Goal: Information Seeking & Learning: Learn about a topic

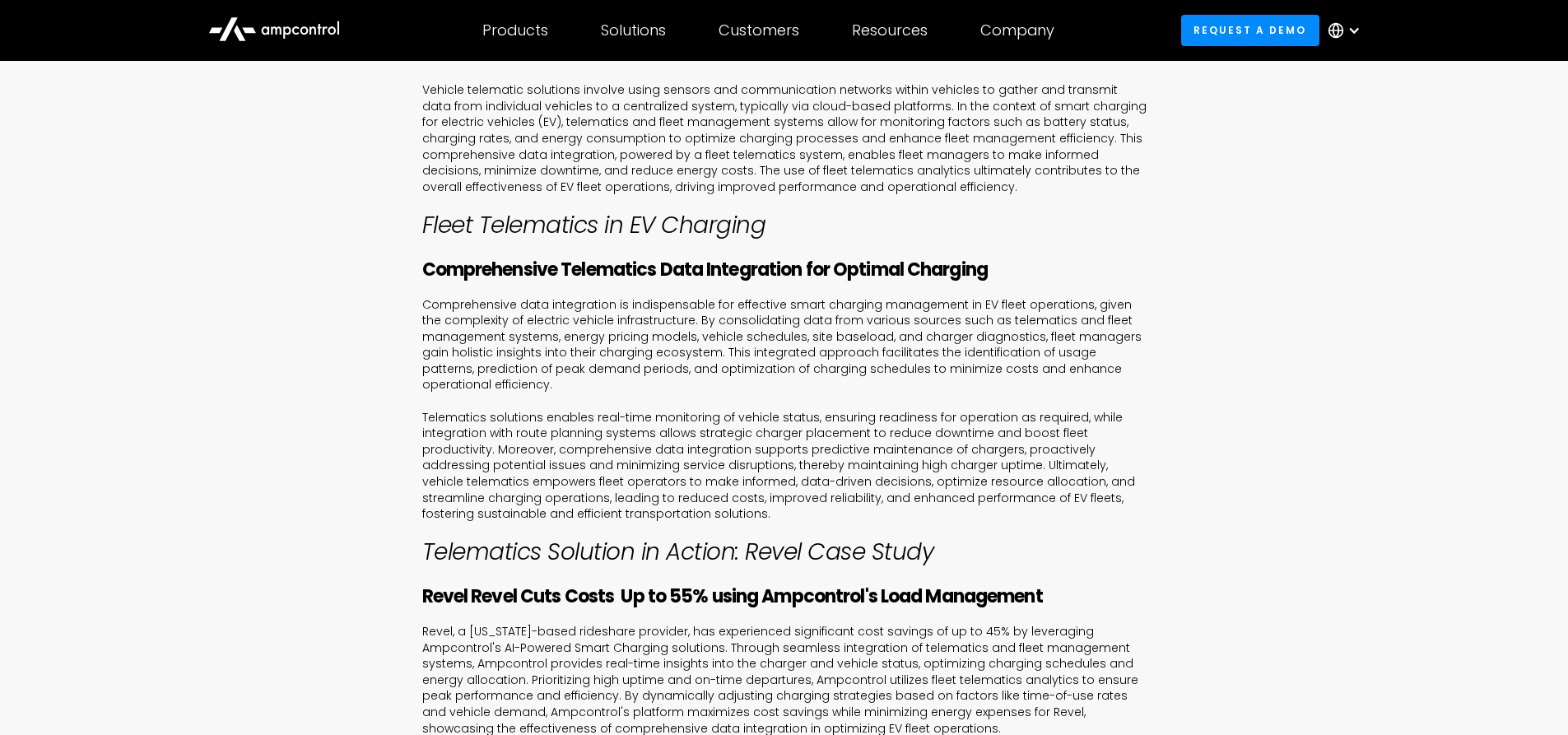
scroll to position [847, 0]
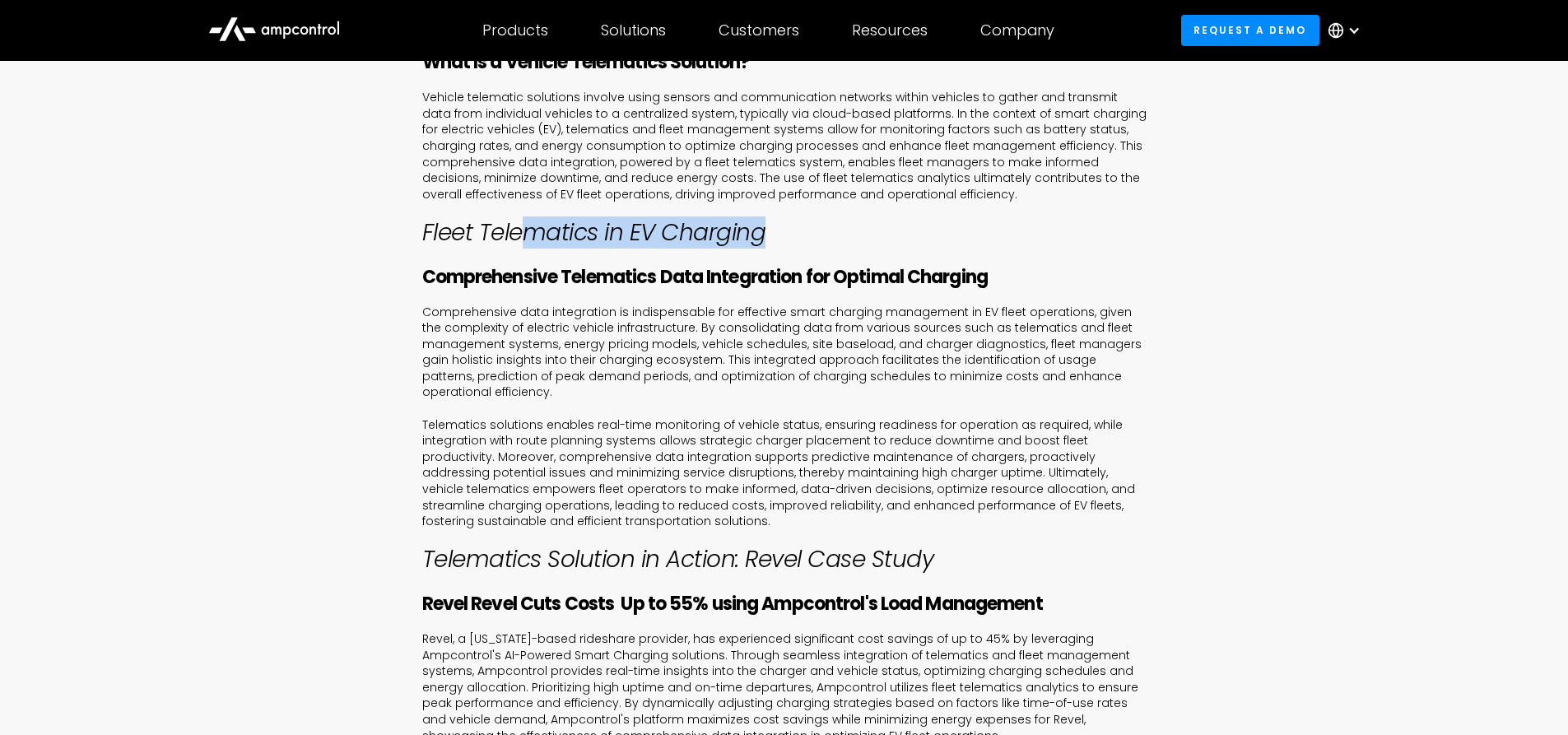
drag, startPoint x: 555, startPoint y: 232, endPoint x: 801, endPoint y: 302, distance: 255.8
click at [797, 240] on h2 "Fleet Telematics in EV Charging ‍" at bounding box center [784, 232] width 724 height 28
click at [786, 351] on p "Comprehensive data integration is indispensable for effective smart charging ma…" at bounding box center [784, 417] width 724 height 226
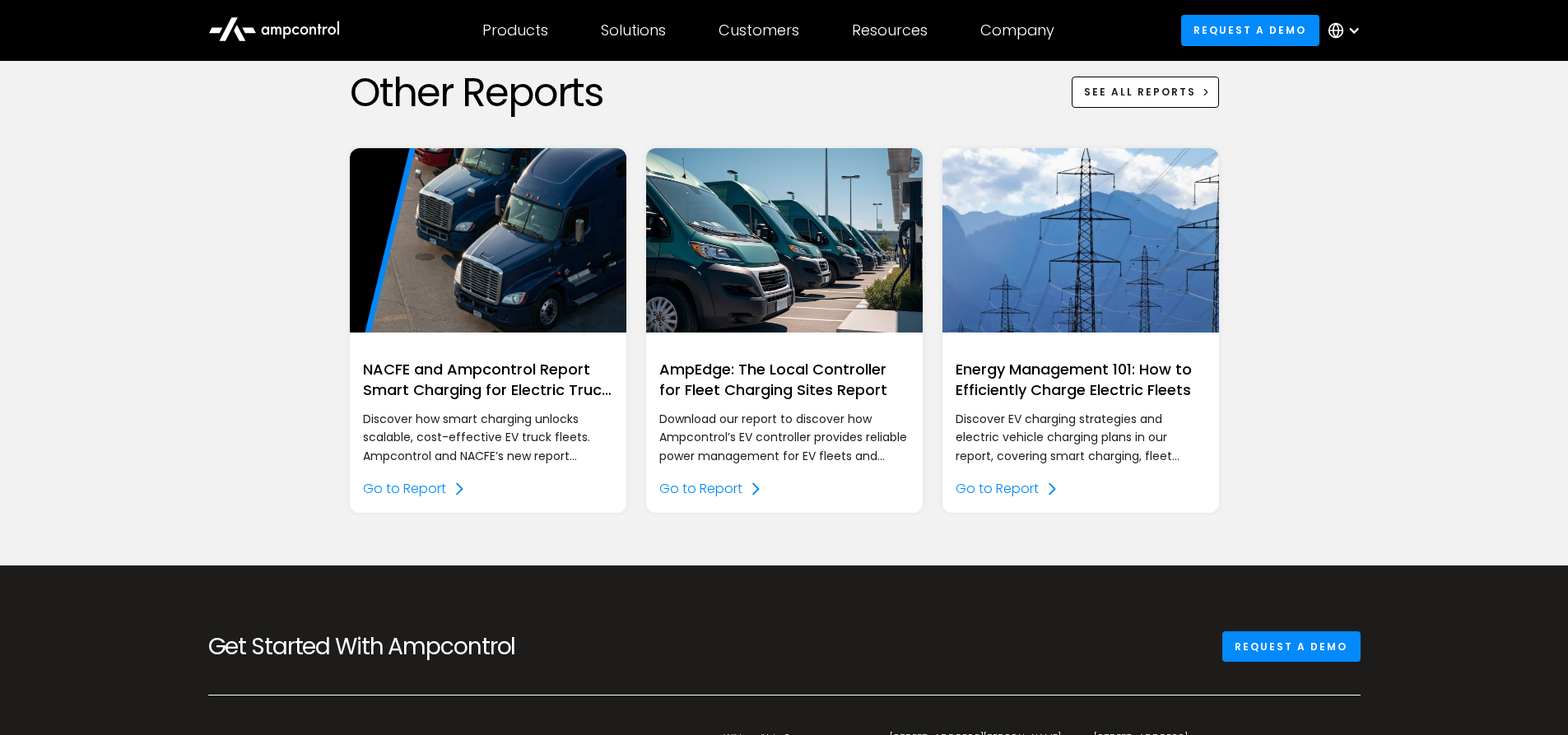
scroll to position [2410, 0]
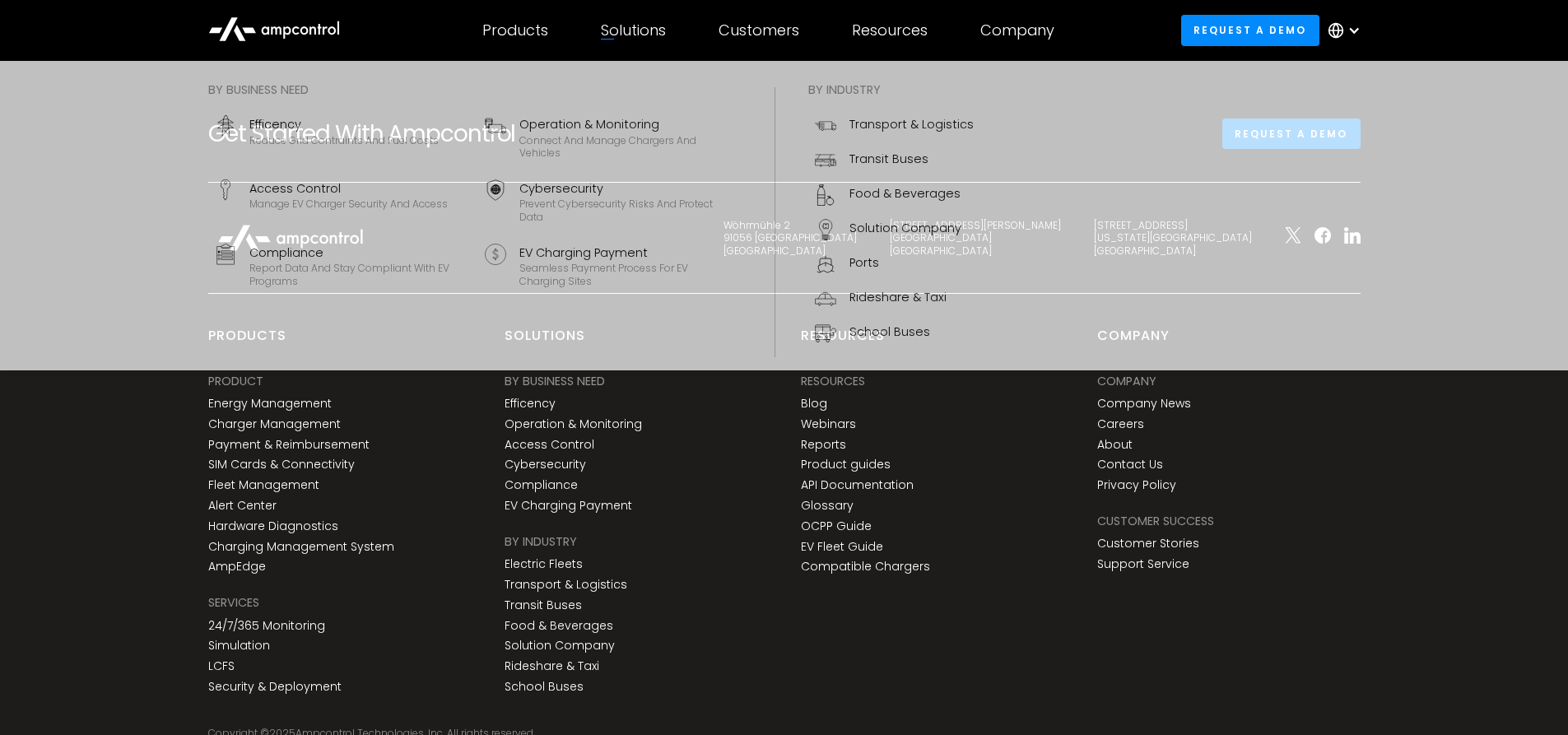
click at [643, 24] on div "Solutions" at bounding box center [633, 31] width 65 height 18
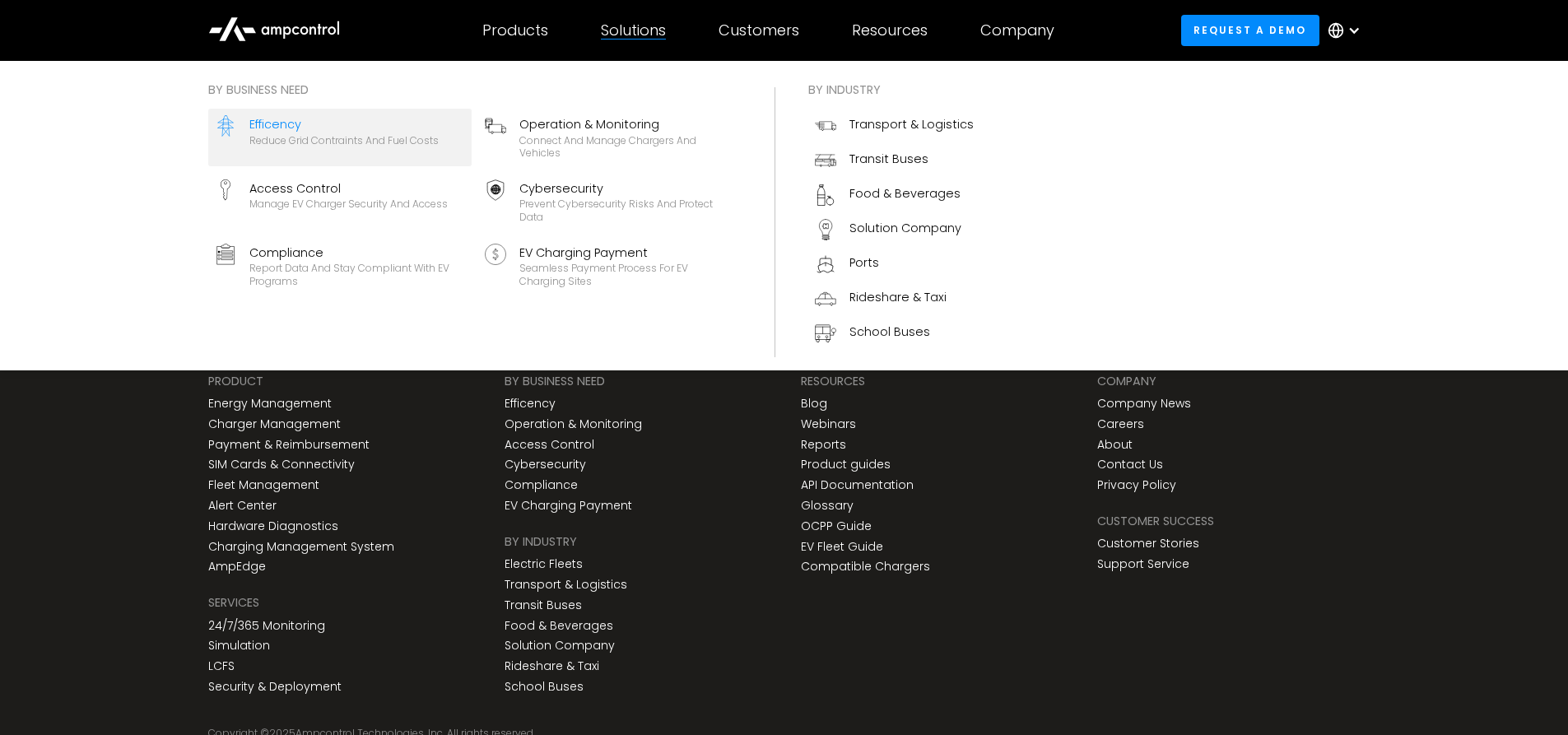
click at [355, 140] on div "Reduce grid contraints and fuel costs" at bounding box center [344, 140] width 189 height 13
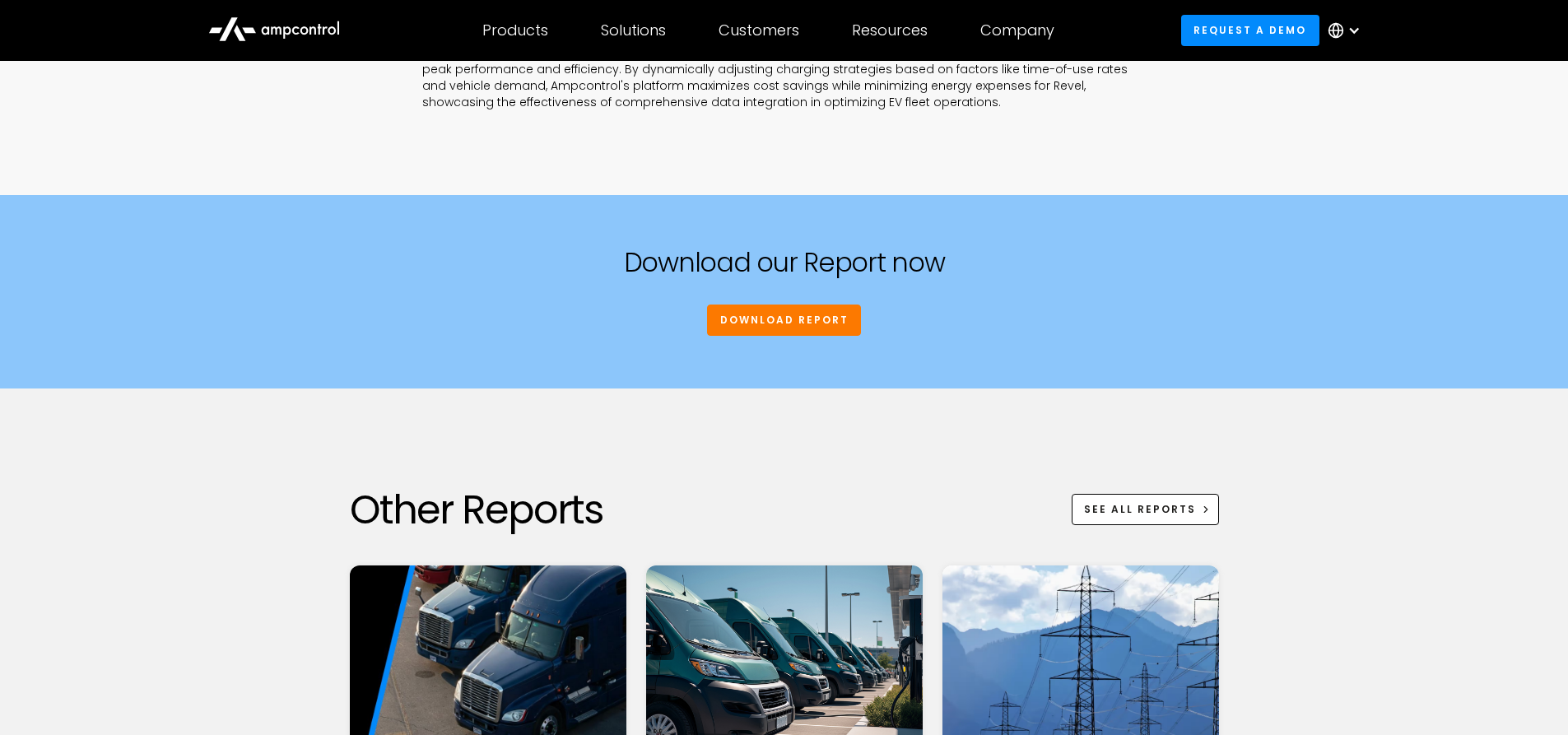
scroll to position [1093, 0]
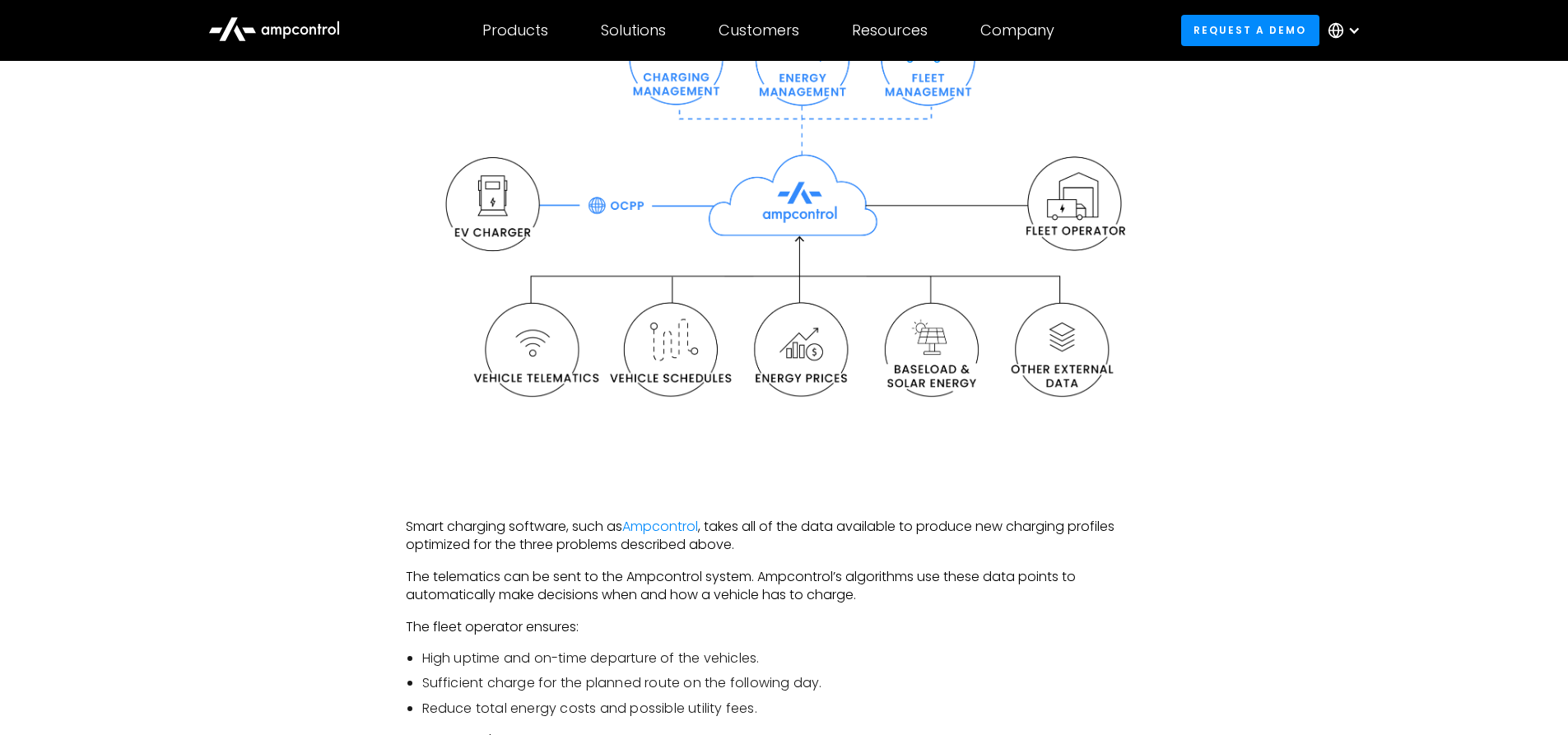
scroll to position [3457, 0]
